Goal: Find specific page/section: Find specific page/section

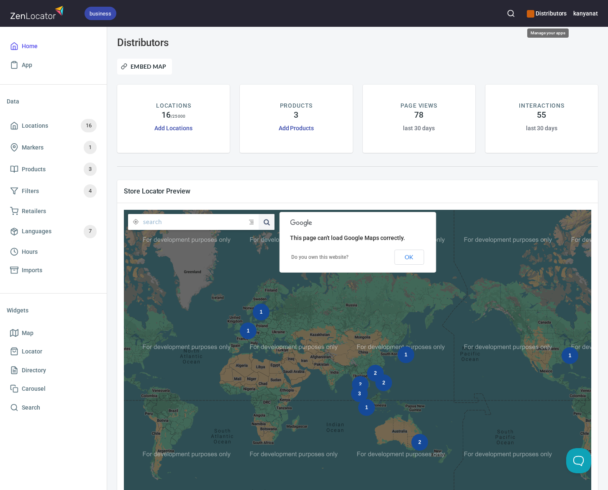
click at [552, 14] on h6 "Distributors" at bounding box center [547, 13] width 40 height 9
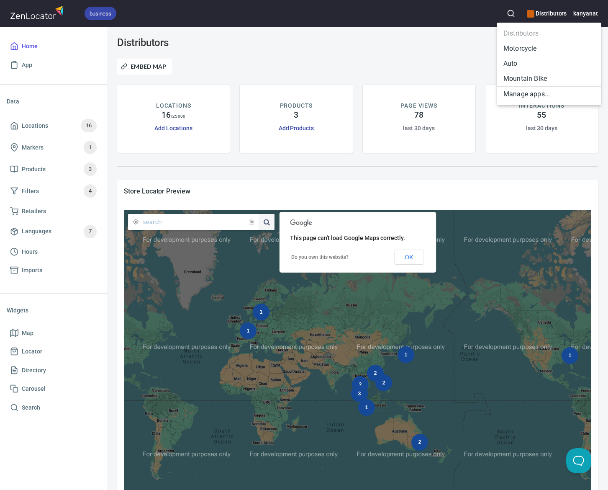
click at [514, 54] on li "Motorcycle" at bounding box center [549, 48] width 105 height 15
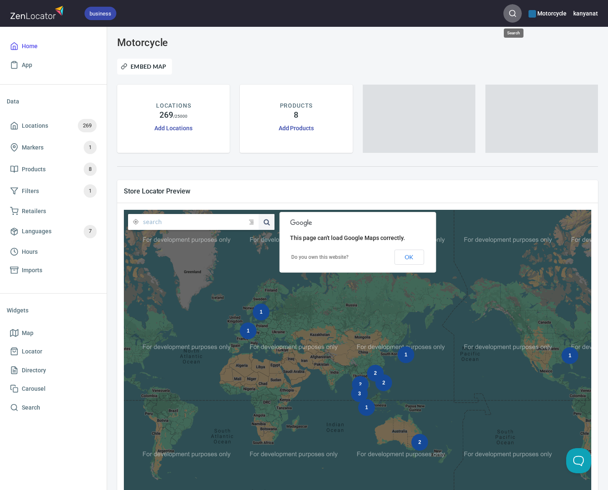
click at [515, 11] on circle "button" at bounding box center [512, 12] width 5 height 5
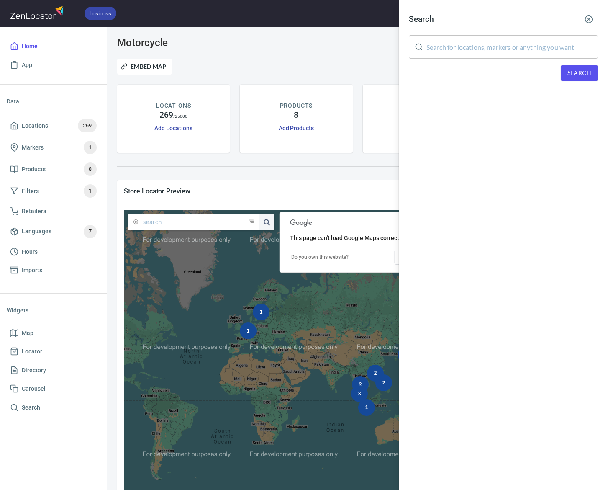
click at [525, 43] on input "text" at bounding box center [513, 46] width 172 height 23
paste input "Raidenforce"
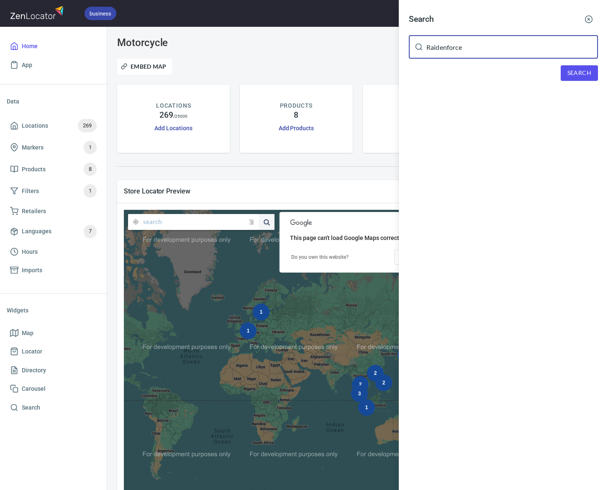
type input "Raidenforce"
click at [571, 72] on span "Search" at bounding box center [580, 73] width 24 height 10
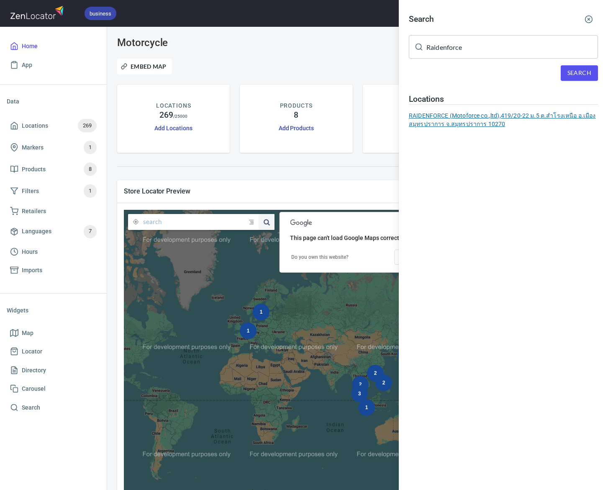
click at [499, 126] on div "RAIDENFORCE (Motoforce co.,ltd), 419/20-22 ม.5 ต.สำโรงเหนือ อ.เมืองสมุทรปราการ …" at bounding box center [503, 119] width 189 height 17
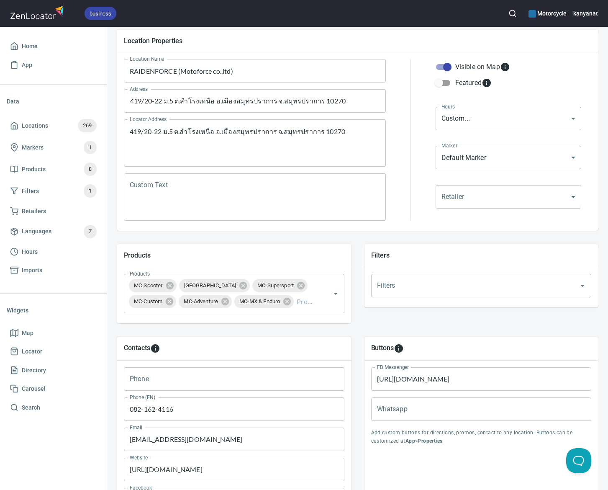
scroll to position [223, 0]
